Goal: Transaction & Acquisition: Book appointment/travel/reservation

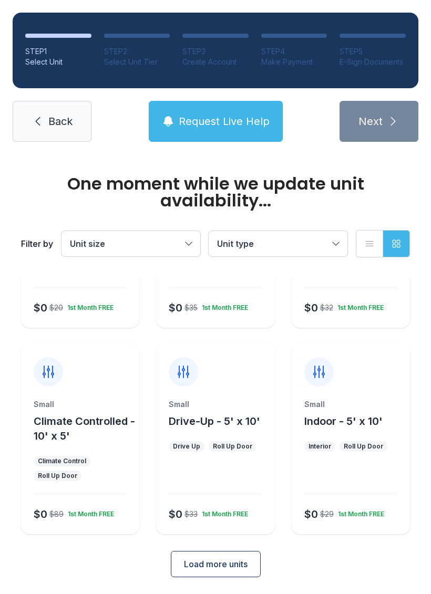
scroll to position [142, 0]
click at [208, 433] on div "Small Drive-Up - 5' x 10' Drive Up Roll Up Door $0 $33 1st Month FREE" at bounding box center [215, 467] width 118 height 135
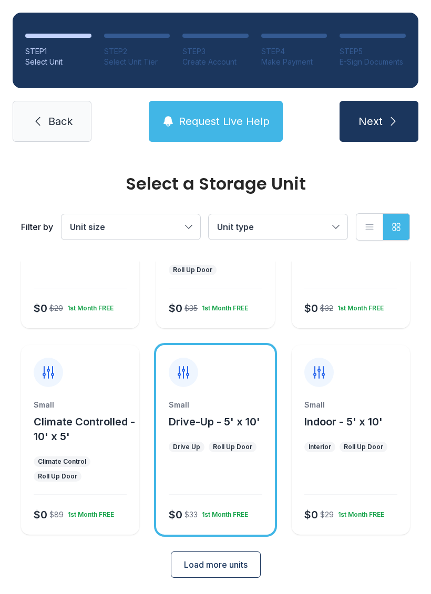
click at [387, 121] on icon "submit" at bounding box center [392, 121] width 13 height 13
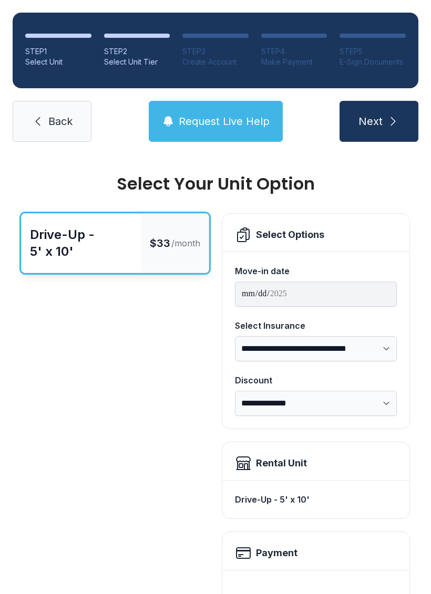
click at [393, 121] on icon "submit" at bounding box center [392, 121] width 13 height 13
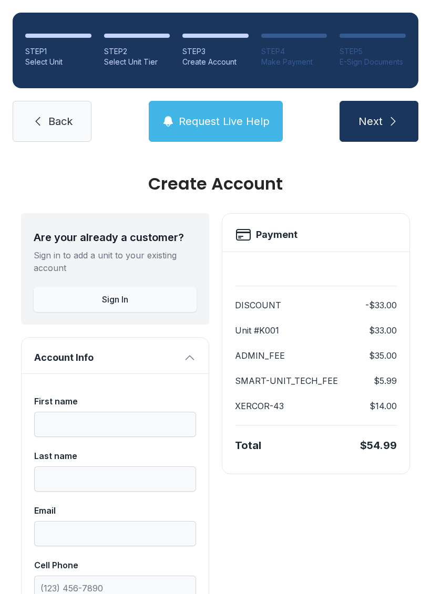
click at [48, 112] on link "Back" at bounding box center [52, 121] width 79 height 41
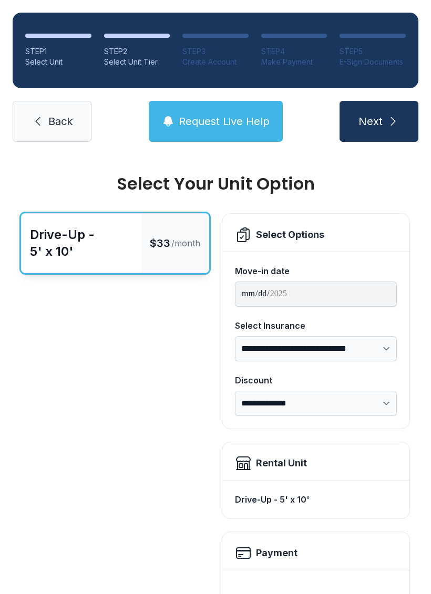
click at [38, 118] on icon at bounding box center [38, 121] width 13 height 13
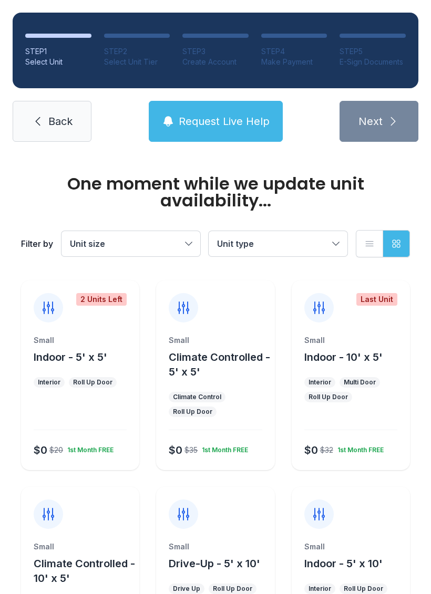
click at [44, 125] on link "Back" at bounding box center [52, 121] width 79 height 41
